Goal: Information Seeking & Learning: Learn about a topic

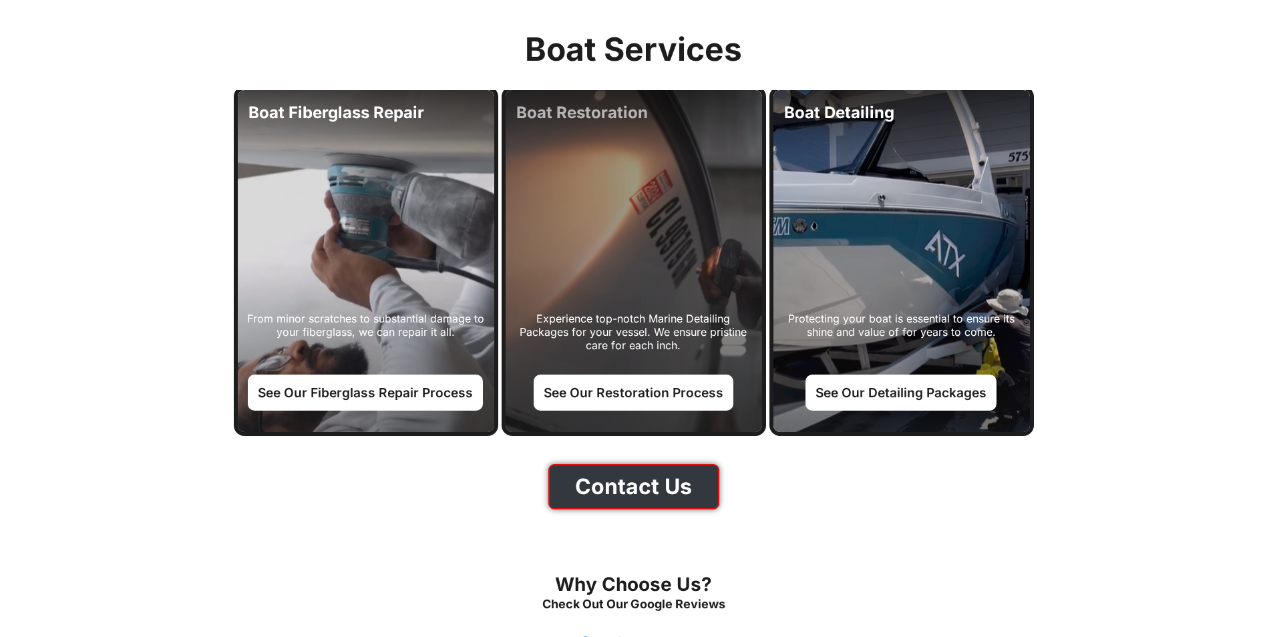
scroll to position [1537, 0]
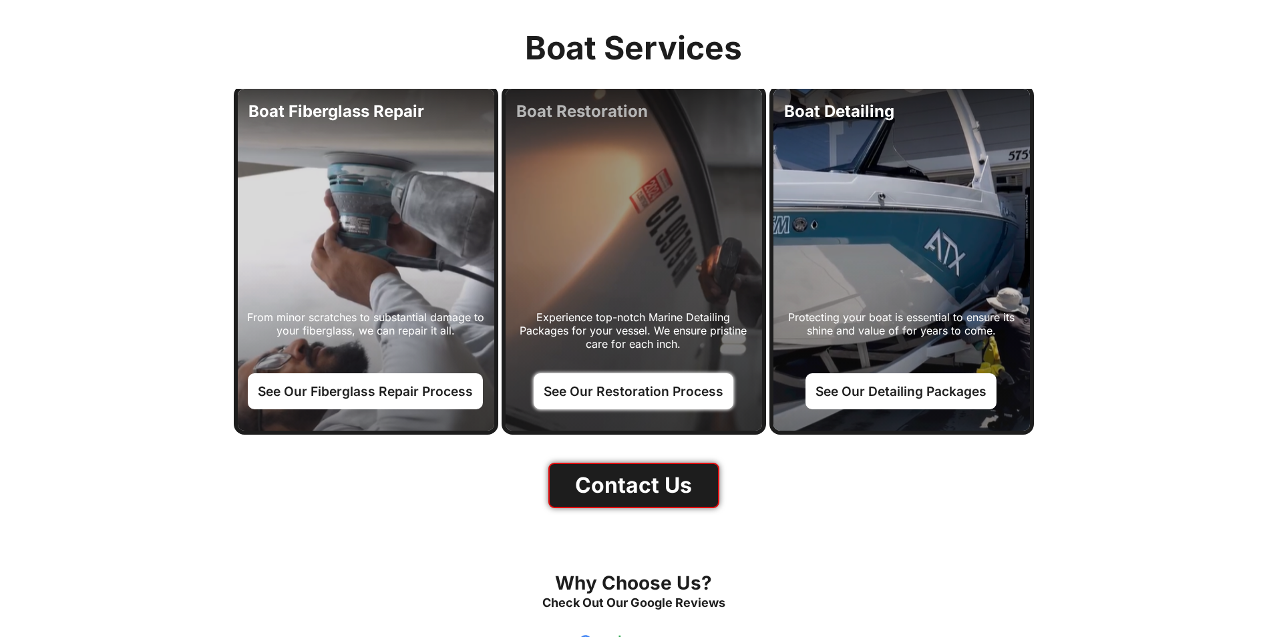
click at [629, 395] on link "See Our Restoration Process" at bounding box center [634, 391] width 200 height 36
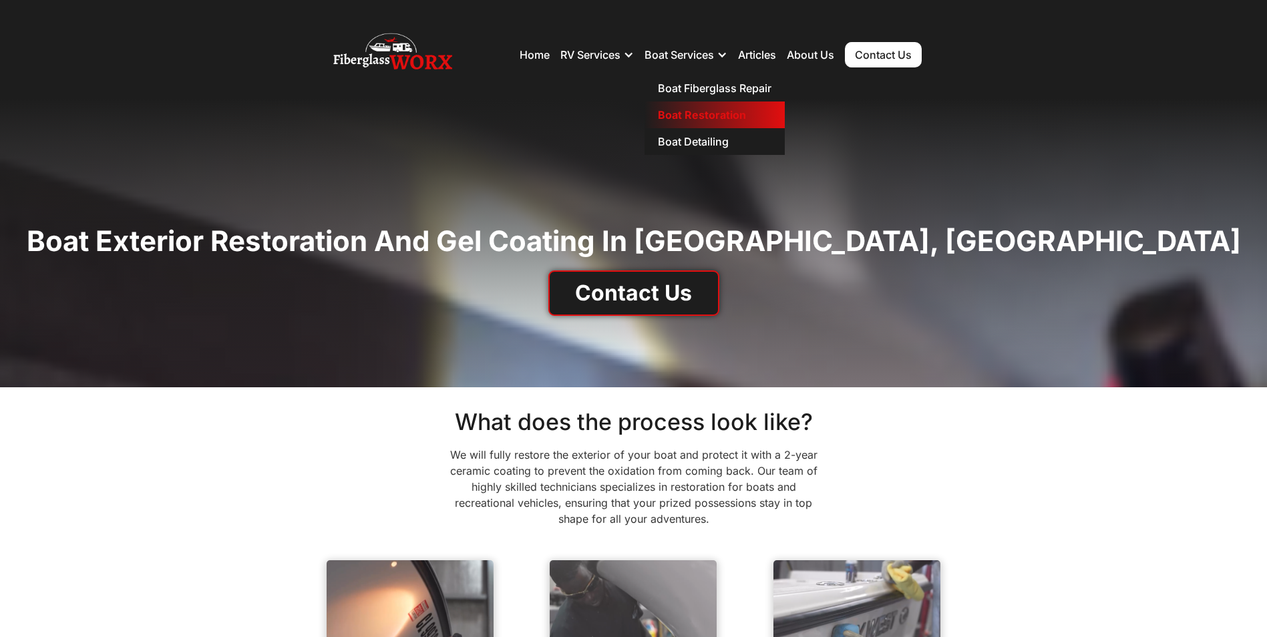
click at [680, 112] on link "Boat Restoration" at bounding box center [715, 115] width 140 height 27
click at [682, 142] on link "Boat Detailing" at bounding box center [715, 141] width 140 height 27
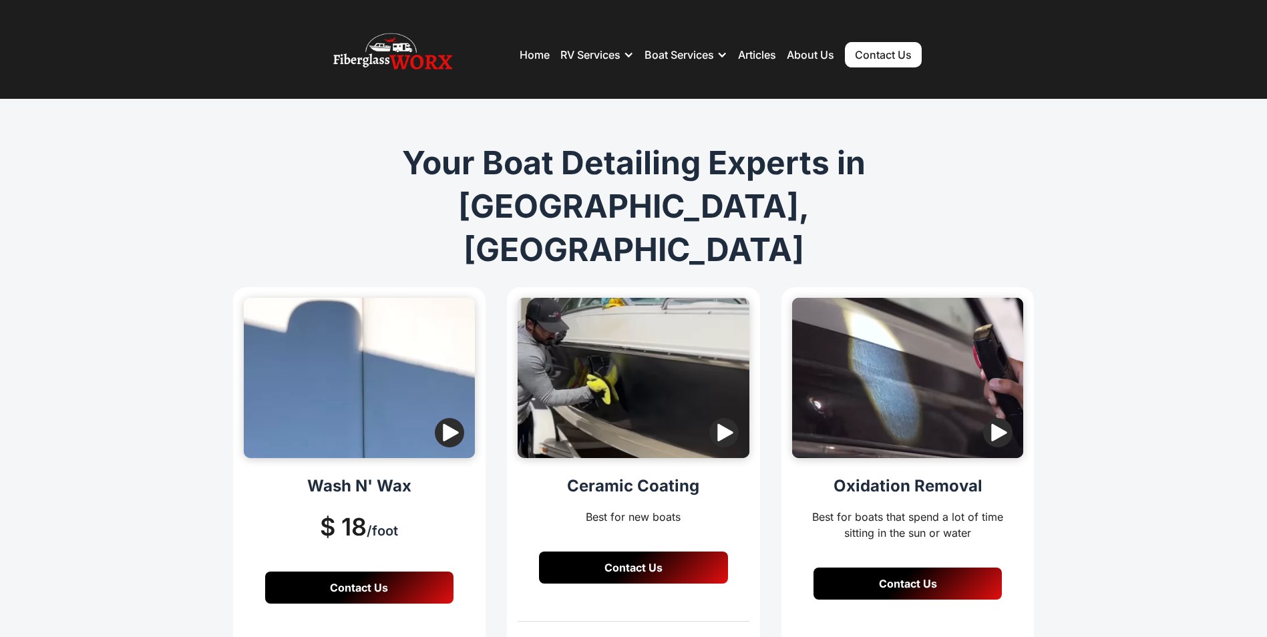
click at [997, 418] on img "button" at bounding box center [997, 432] width 29 height 29
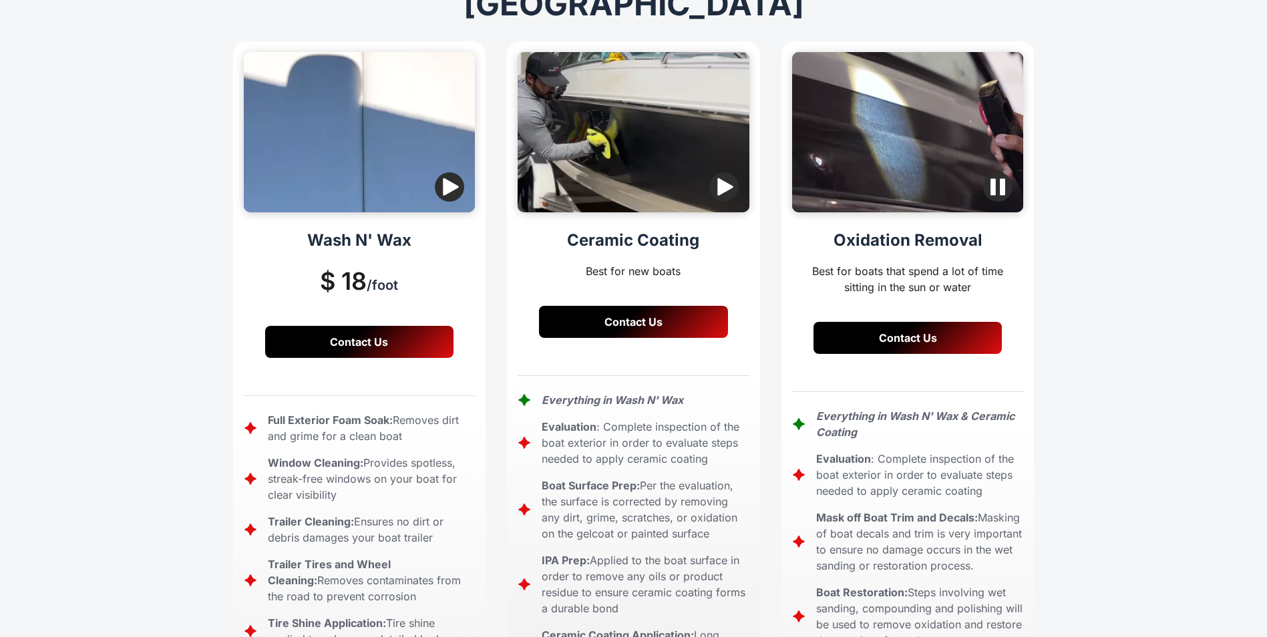
scroll to position [200, 0]
